Goal: Use online tool/utility: Use online tool/utility

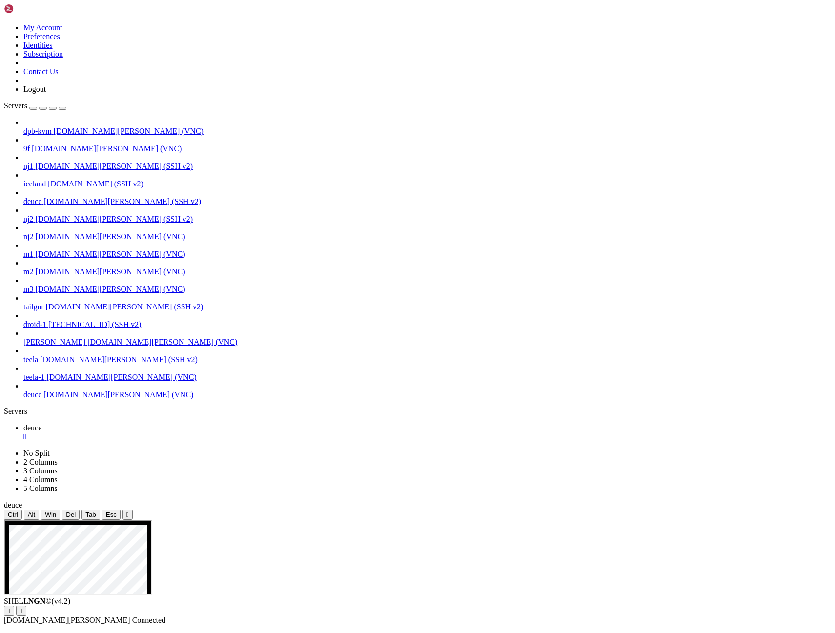
drag, startPoint x: 97, startPoint y: 588, endPoint x: 119, endPoint y: 789, distance: 202.2
drag, startPoint x: 104, startPoint y: 585, endPoint x: 99, endPoint y: 786, distance: 201.0
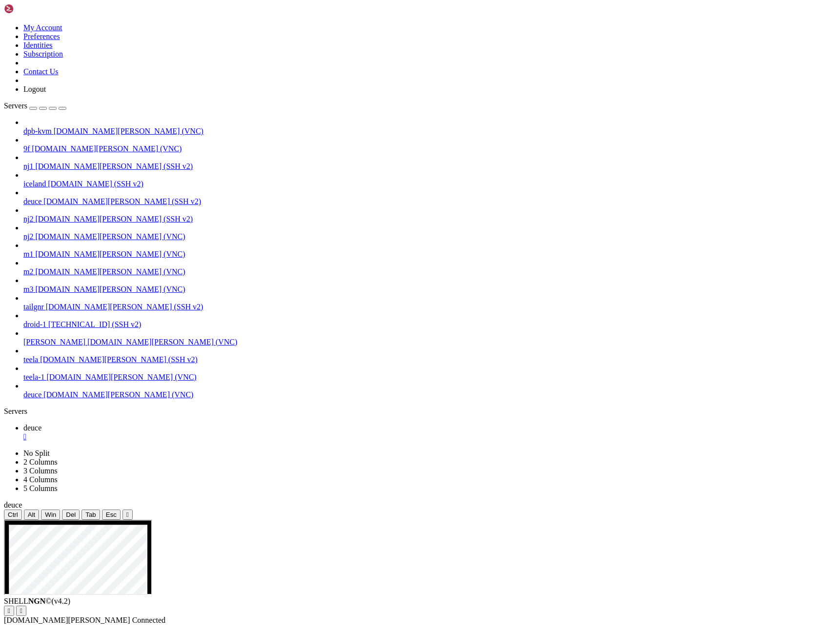
drag, startPoint x: 100, startPoint y: 582, endPoint x: 103, endPoint y: 786, distance: 203.9
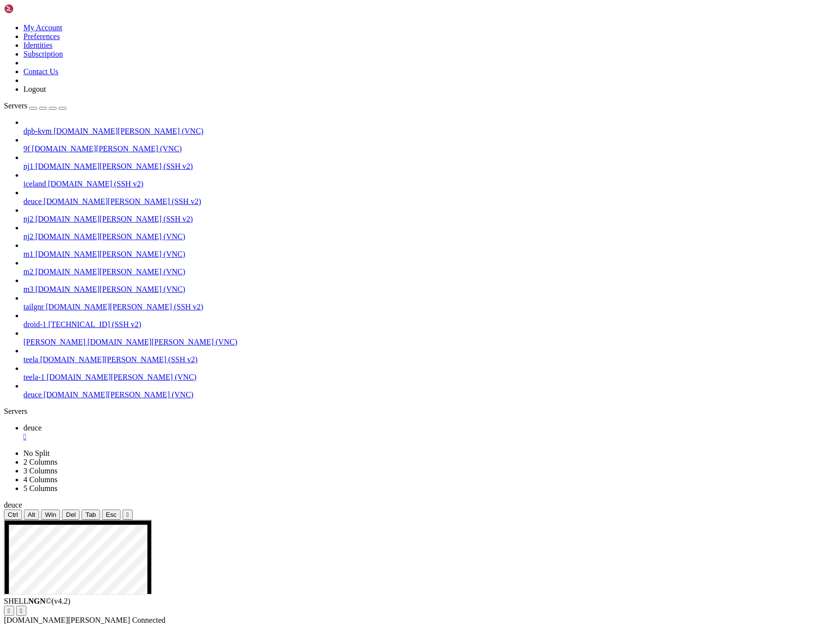
drag, startPoint x: 574, startPoint y: 879, endPoint x: 503, endPoint y: 878, distance: 71.2
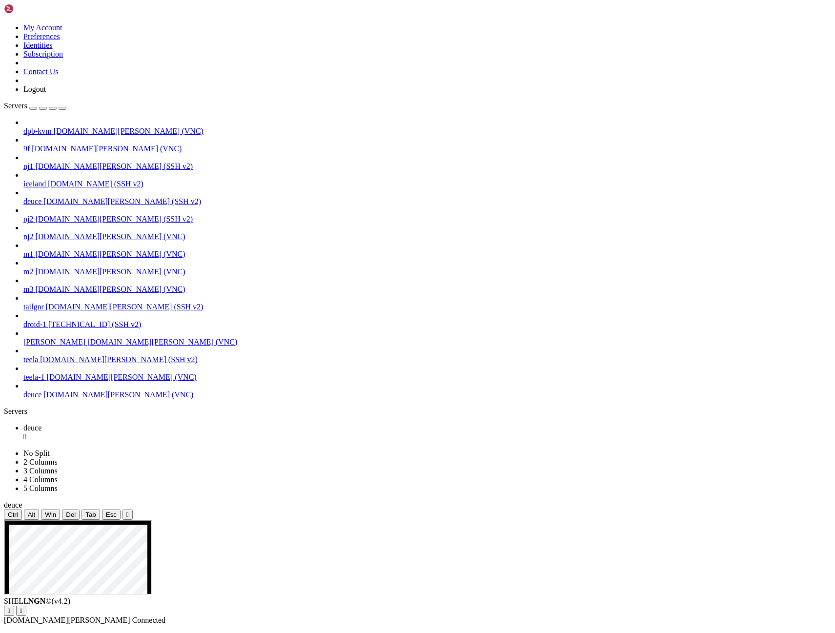
drag, startPoint x: 57, startPoint y: 587, endPoint x: 70, endPoint y: 708, distance: 122.2
